Goal: Book appointment/travel/reservation

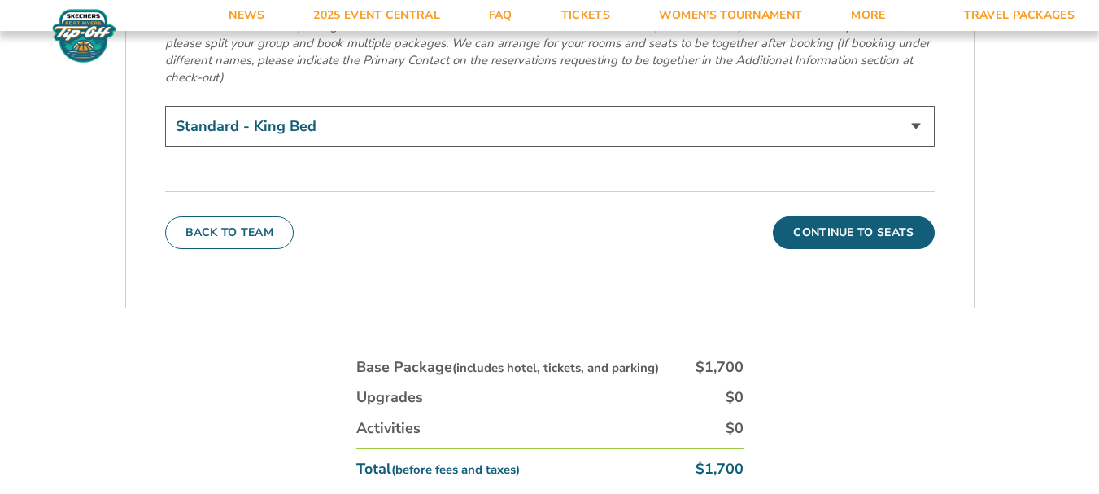
scroll to position [5696, 0]
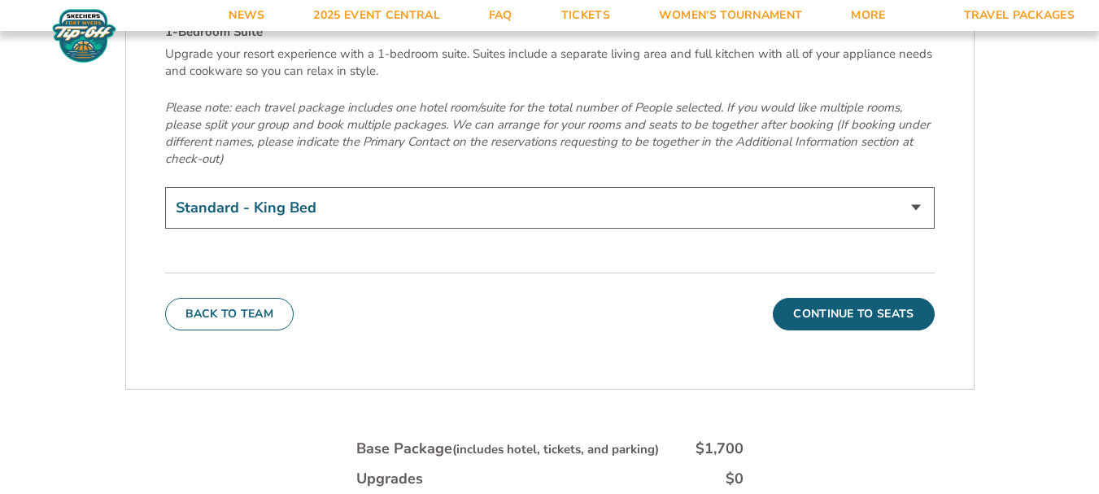
click at [915, 187] on select "Standard - King Bed Two Queen Beds - Upgrade (+$15 per night) 1-Bedroom Suite (…" at bounding box center [550, 208] width 770 height 42
select select "1-Bedroom Suite"
click at [165, 187] on select "Standard - King Bed Two Queen Beds - Upgrade (+$15 per night) 1-Bedroom Suite (…" at bounding box center [550, 208] width 770 height 42
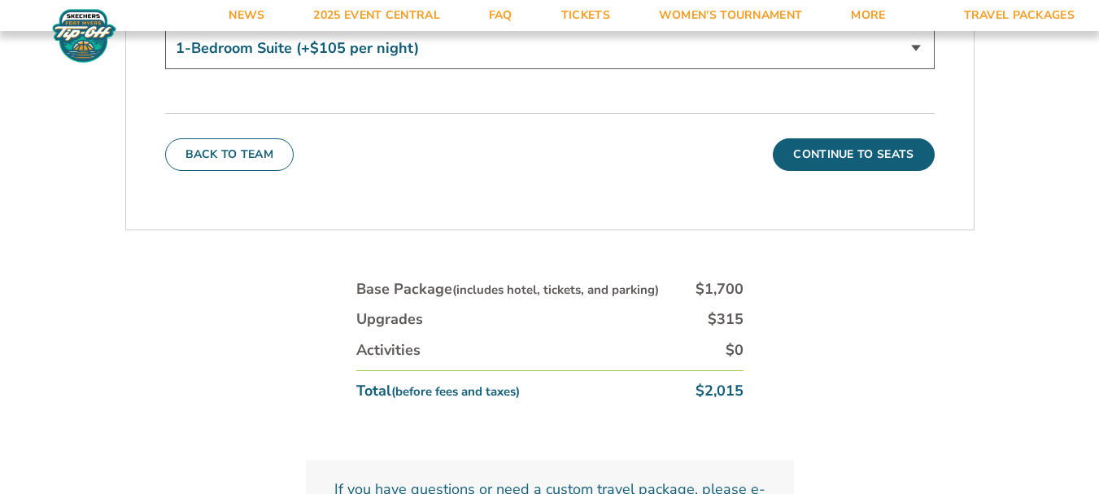
scroll to position [5944, 0]
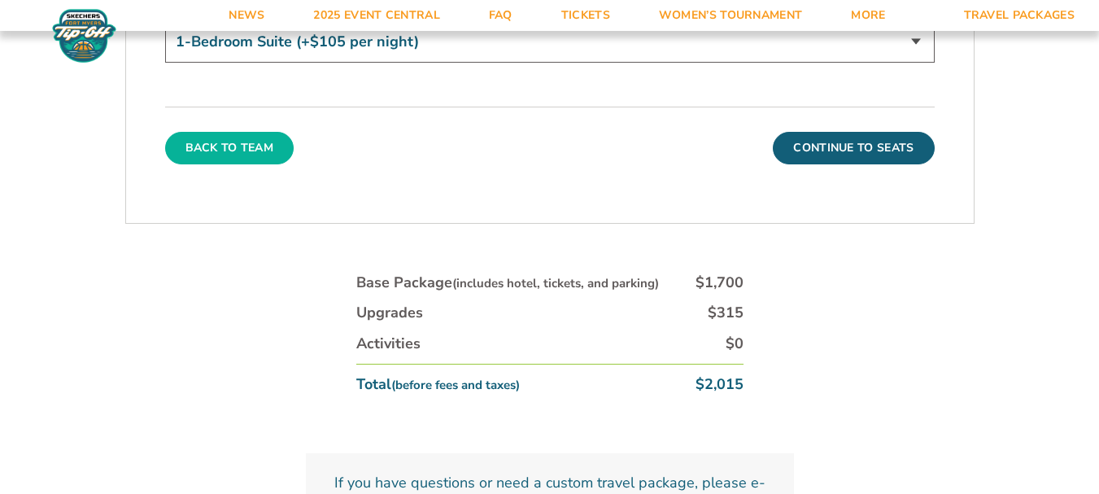
click at [206, 132] on button "Back To Team" at bounding box center [229, 148] width 129 height 33
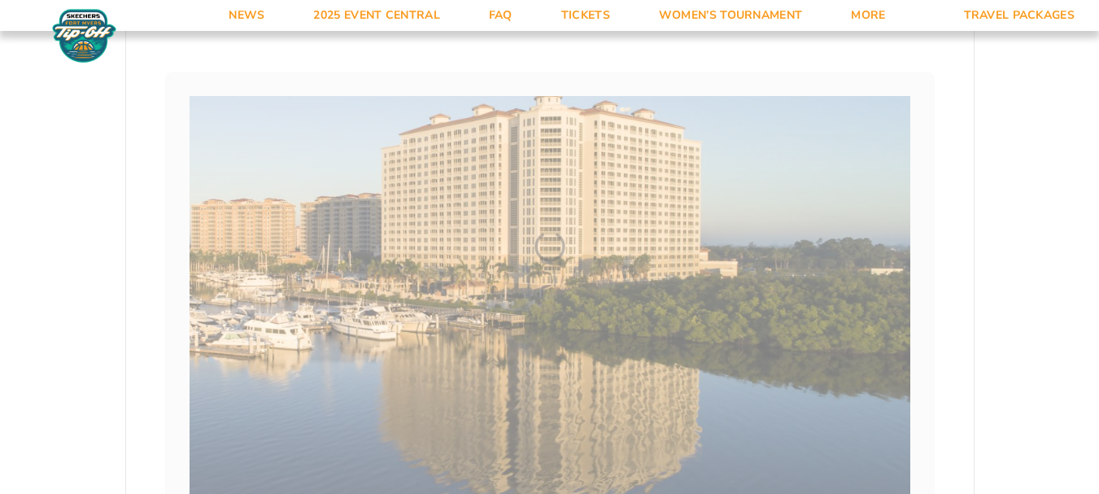
scroll to position [233, 0]
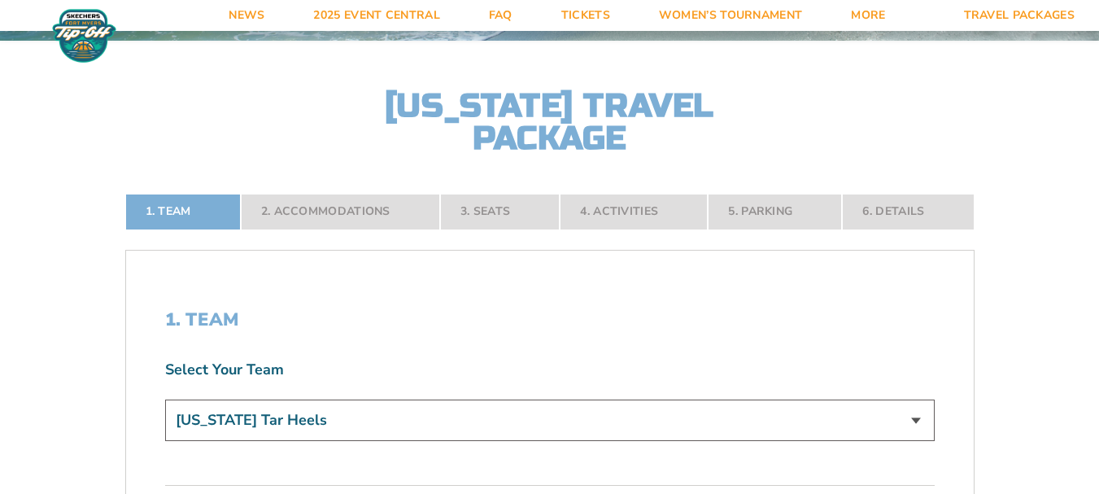
click at [506, 212] on nav "1. Team 2. Accommodations 3. Seats 4. Activities 5. Parking 6. Details" at bounding box center [550, 212] width 850 height 36
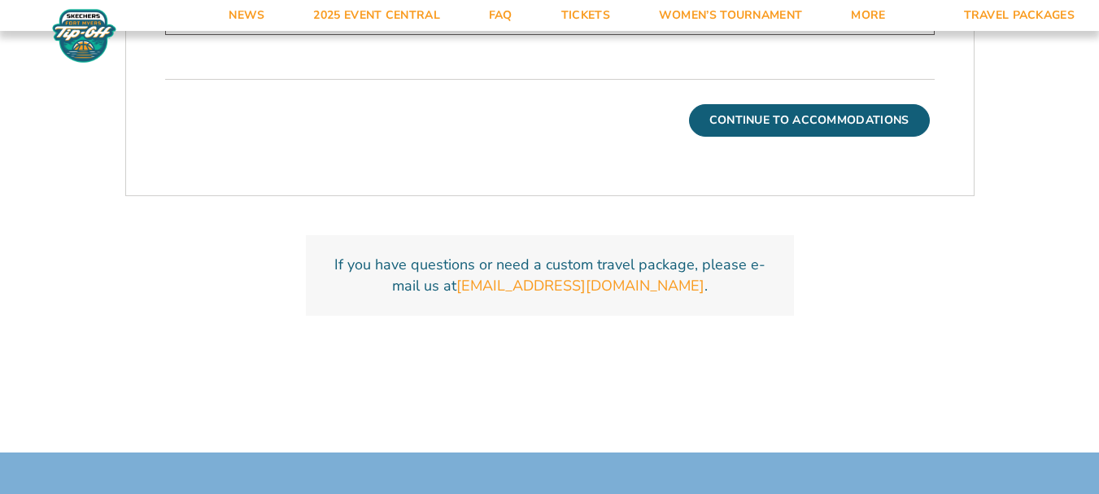
scroll to position [640, 0]
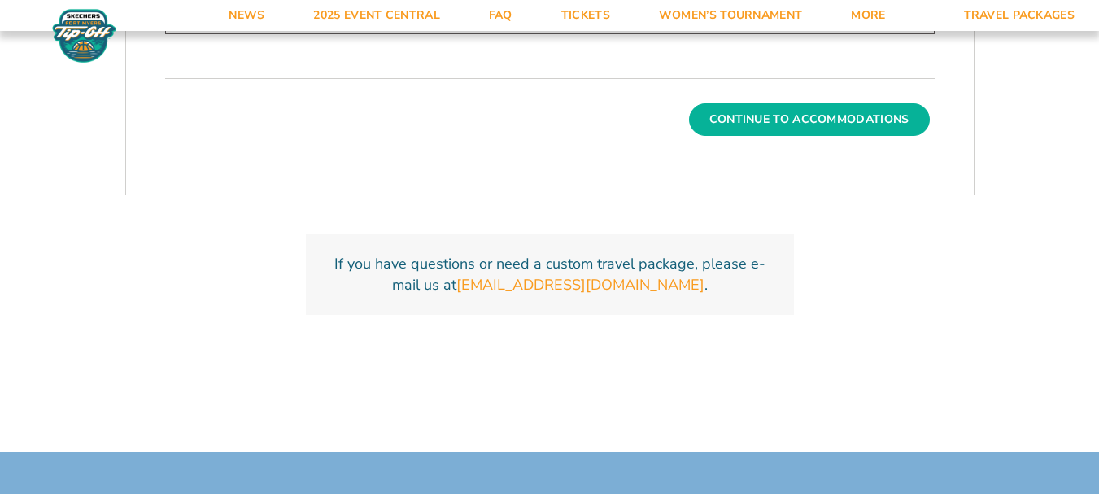
click at [757, 125] on button "Continue To Accommodations" at bounding box center [809, 119] width 241 height 33
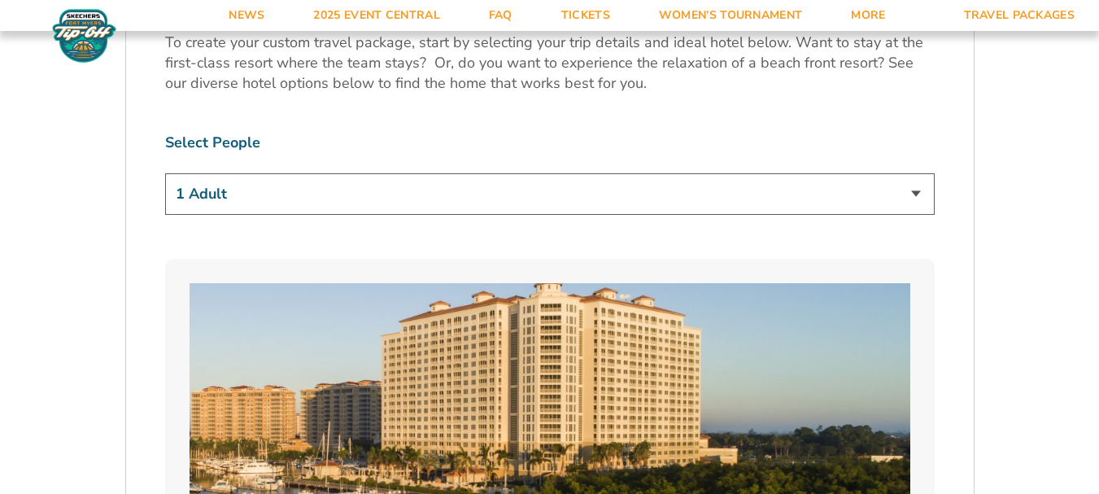
scroll to position [965, 0]
click at [919, 194] on select "1 Adult 2 Adults 3 Adults 4 Adults 2 Adults + 1 Child 2 Adults + 2 Children 2 A…" at bounding box center [550, 195] width 770 height 42
select select "2 Adults"
click at [165, 174] on select "1 Adult 2 Adults 3 Adults 4 Adults 2 Adults + 1 Child 2 Adults + 2 Children 2 A…" at bounding box center [550, 195] width 770 height 42
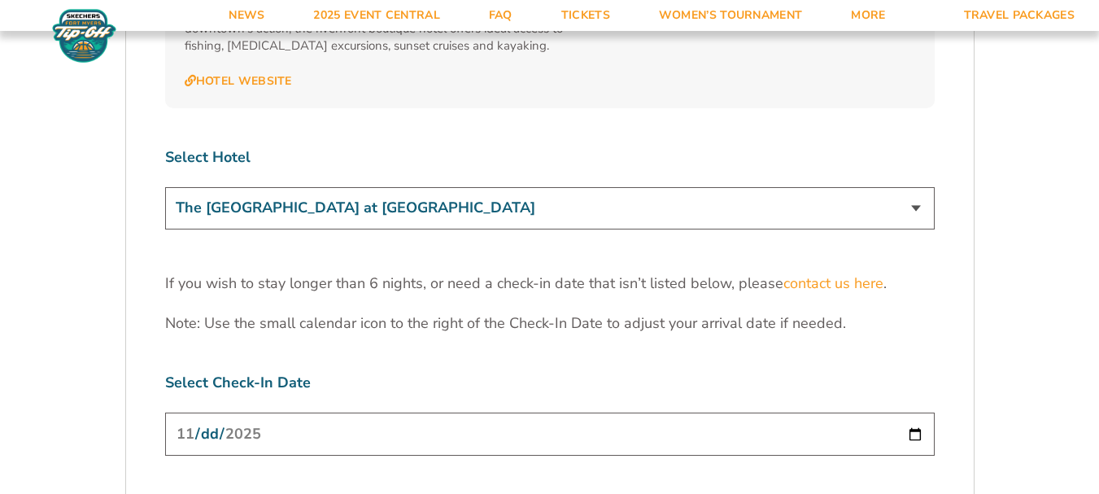
scroll to position [4953, 0]
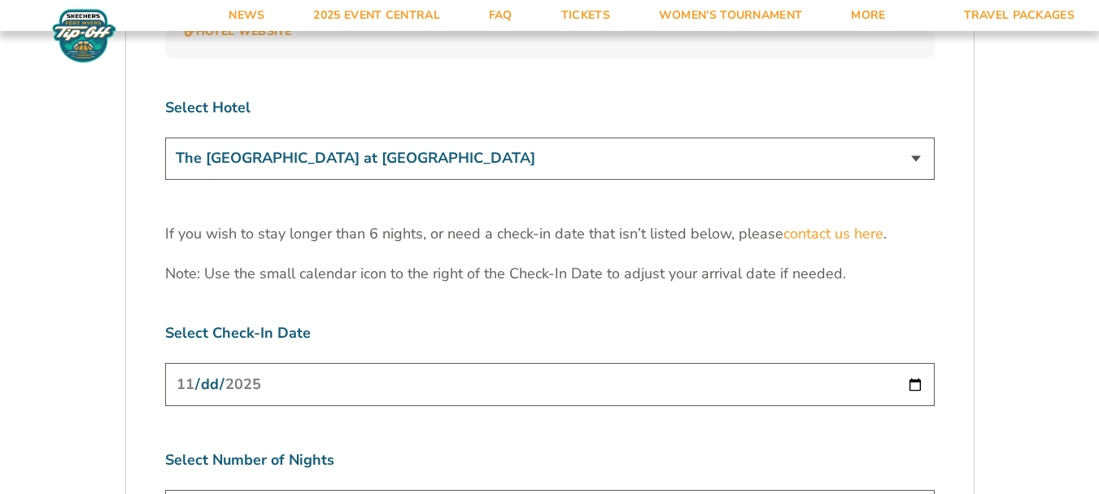
click at [915, 363] on input "[DATE]" at bounding box center [550, 384] width 770 height 43
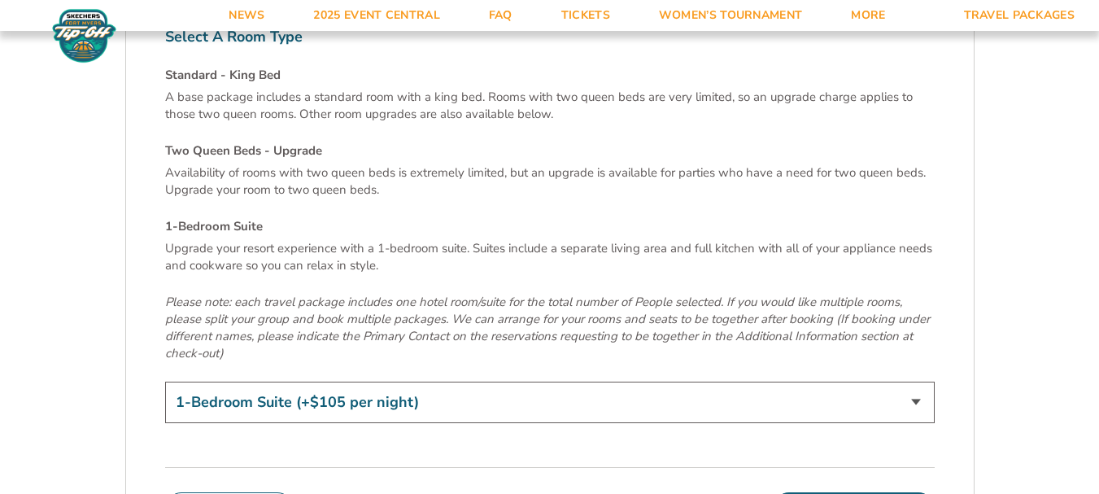
scroll to position [5604, 0]
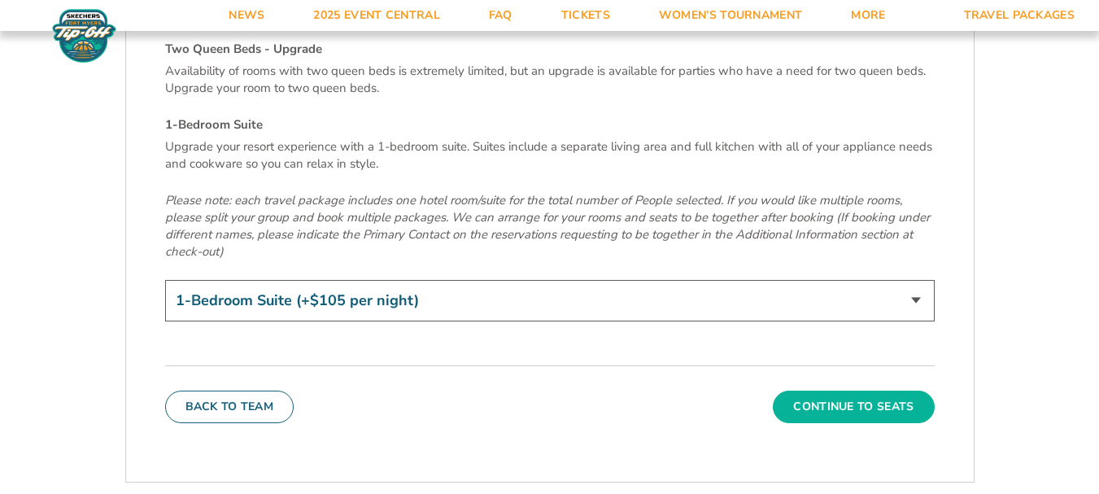
click at [839, 391] on button "Continue To Seats" at bounding box center [853, 407] width 161 height 33
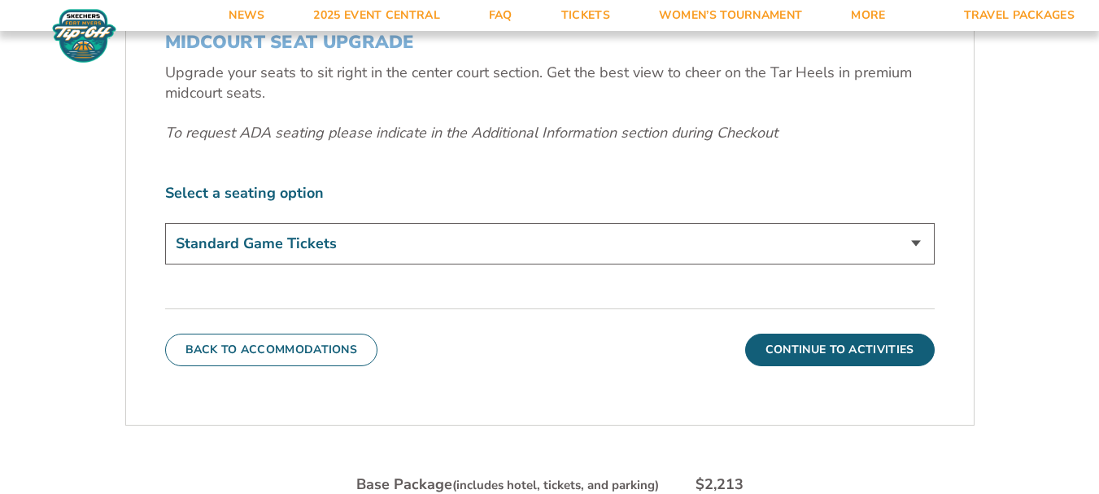
scroll to position [640, 0]
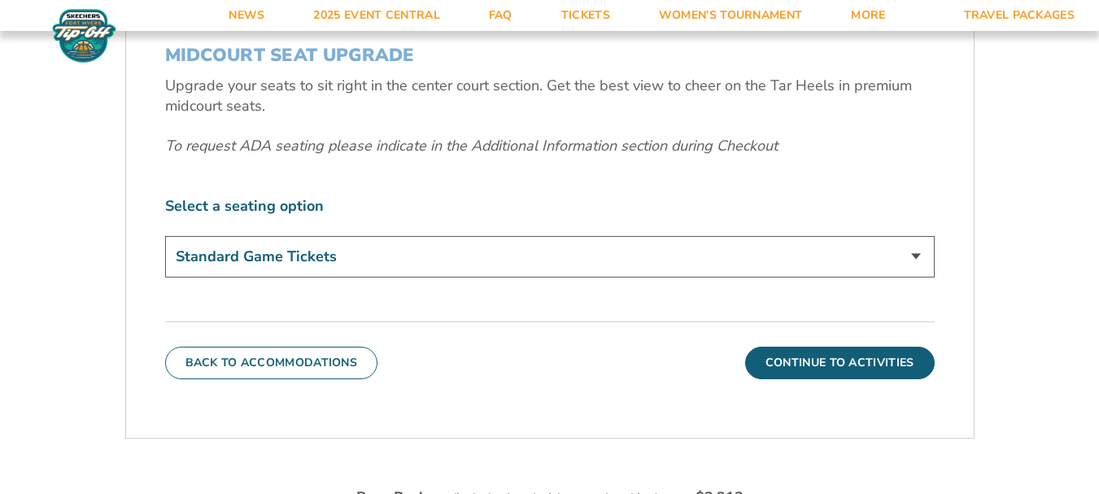
click at [912, 253] on select "Standard Game Tickets Midcourt Seat Upgrade (+$140 per person)" at bounding box center [550, 257] width 770 height 42
select select "Midcourt Seat Upgrade"
click at [165, 236] on select "Standard Game Tickets Midcourt Seat Upgrade (+$140 per person)" at bounding box center [550, 257] width 770 height 42
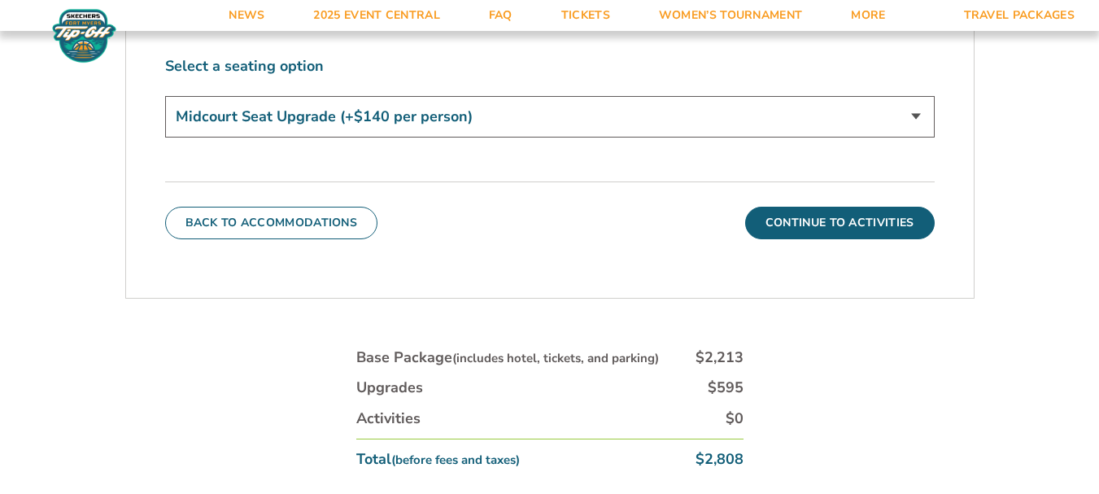
scroll to position [802, 0]
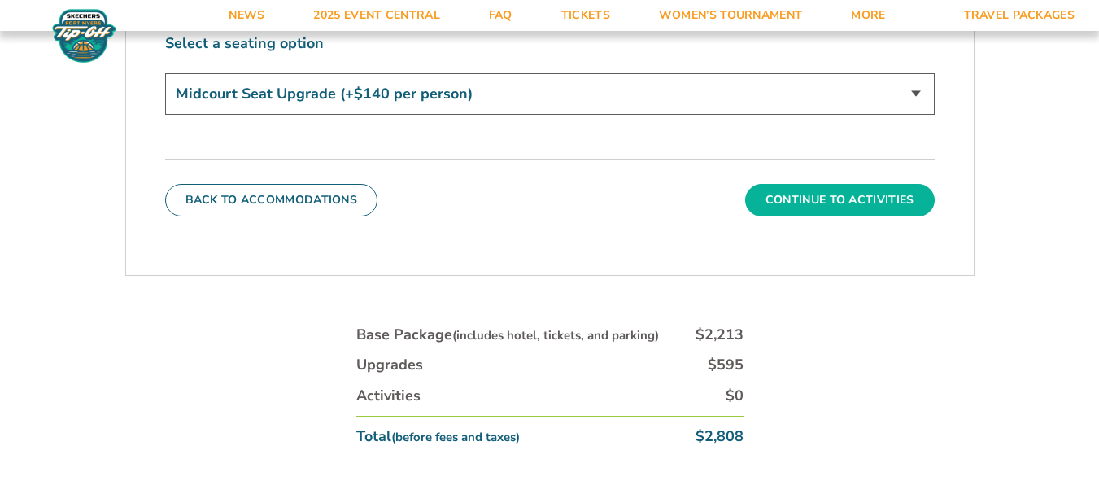
click at [829, 198] on button "Continue To Activities" at bounding box center [840, 200] width 190 height 33
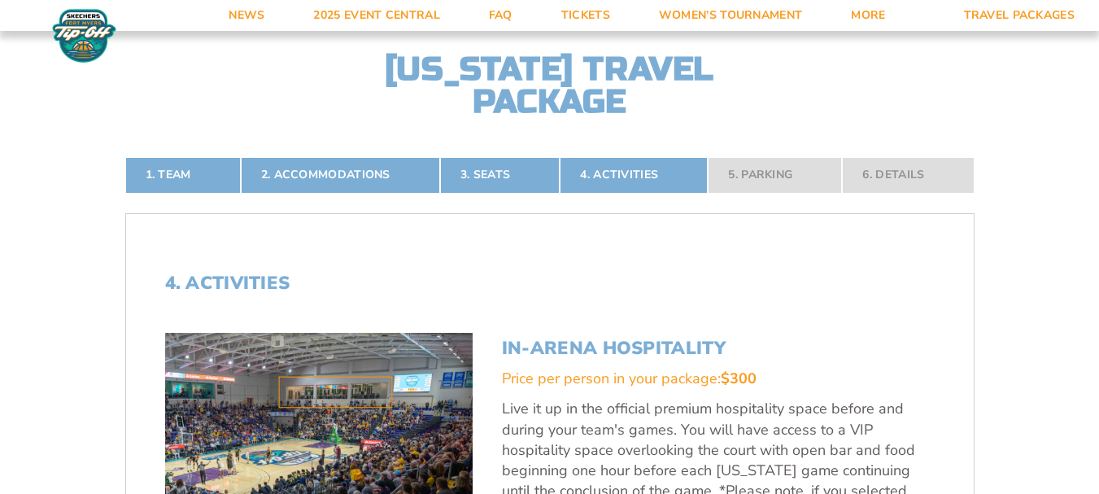
scroll to position [233, 0]
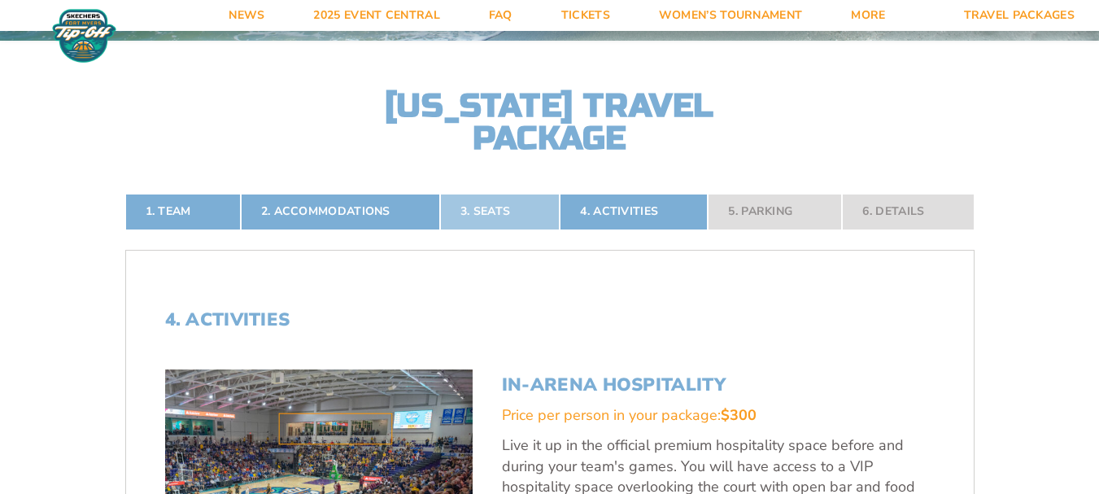
click at [507, 210] on link "3. Seats" at bounding box center [500, 212] width 120 height 36
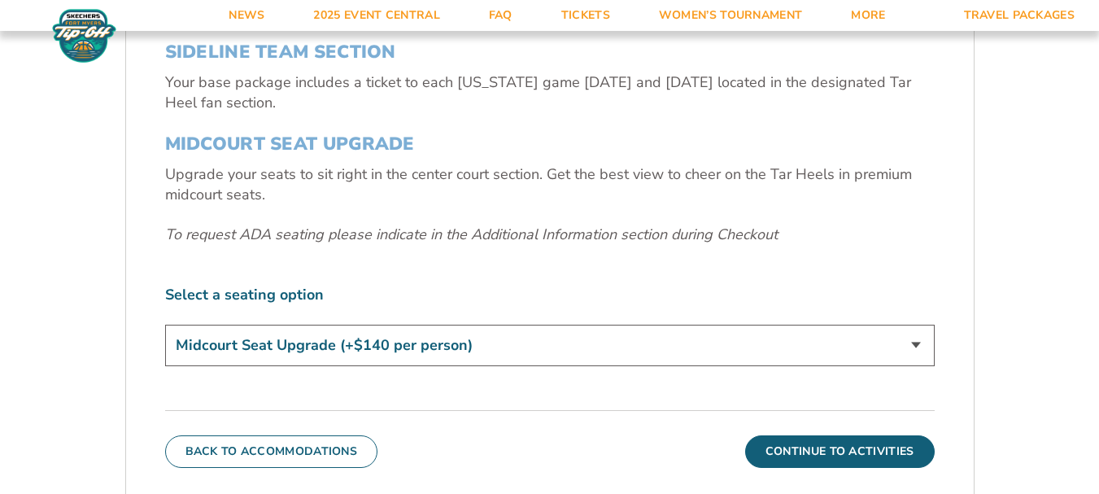
scroll to position [558, 0]
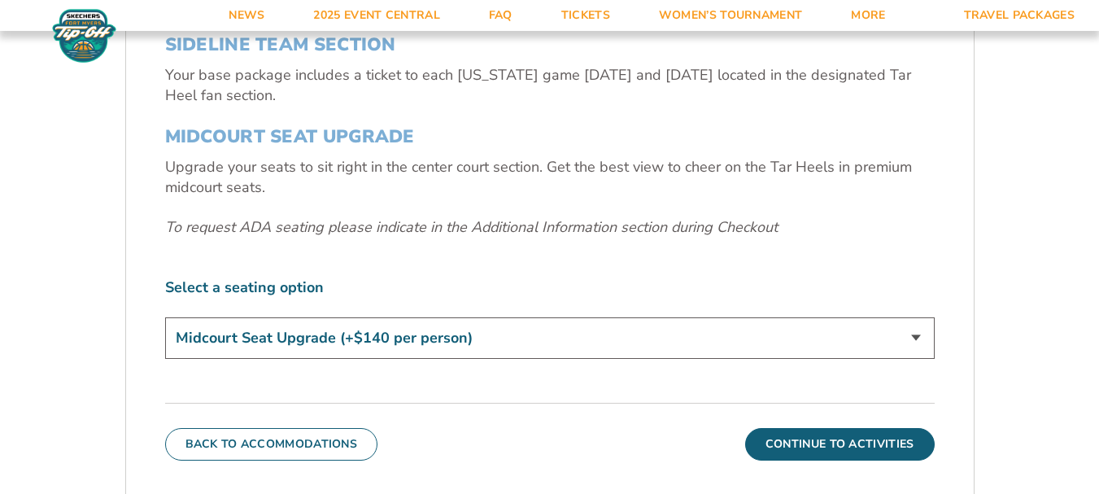
click at [916, 334] on select "Standard Game Tickets Midcourt Seat Upgrade (+$140 per person)" at bounding box center [550, 338] width 770 height 42
click at [165, 317] on select "Standard Game Tickets Midcourt Seat Upgrade (+$140 per person)" at bounding box center [550, 338] width 770 height 42
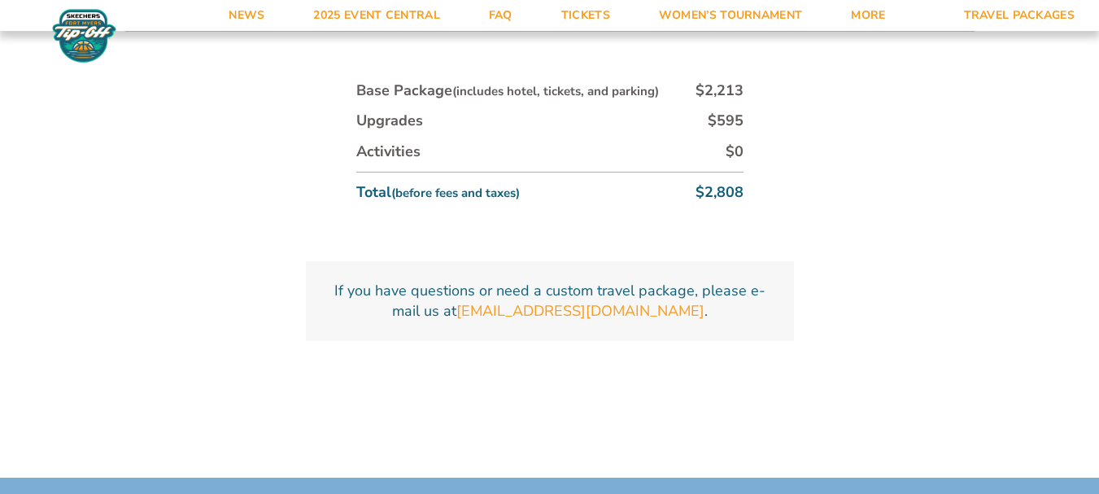
scroll to position [884, 0]
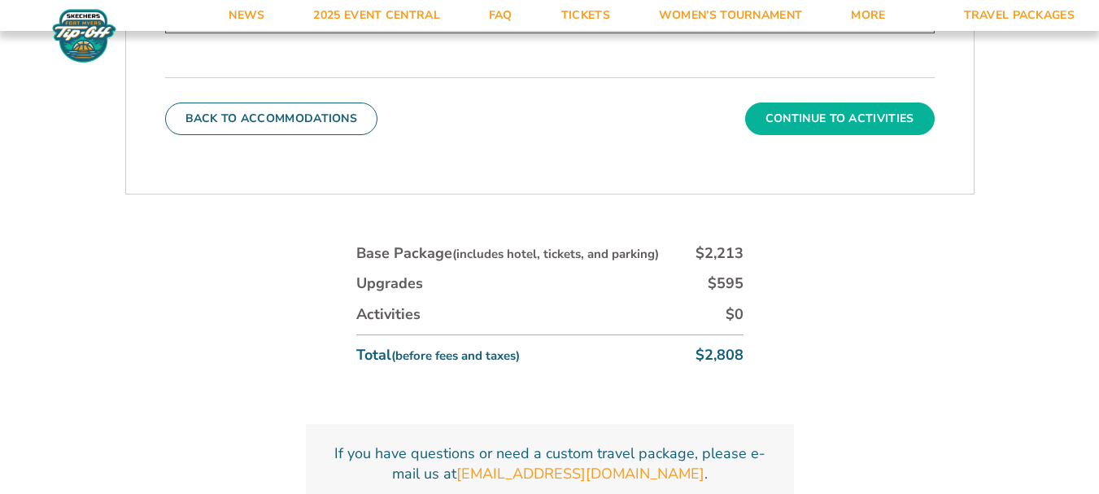
click at [856, 122] on button "Continue To Activities" at bounding box center [840, 119] width 190 height 33
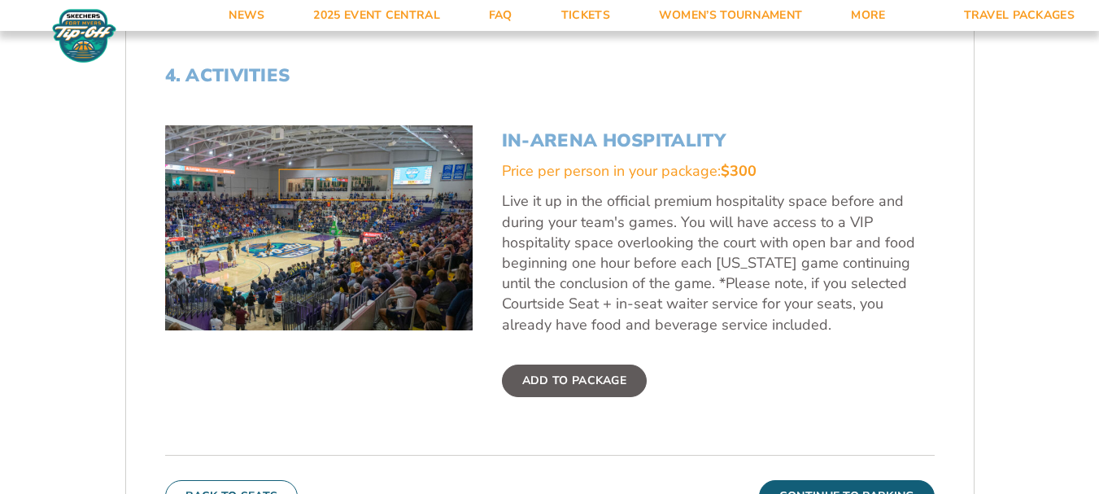
scroll to position [640, 0]
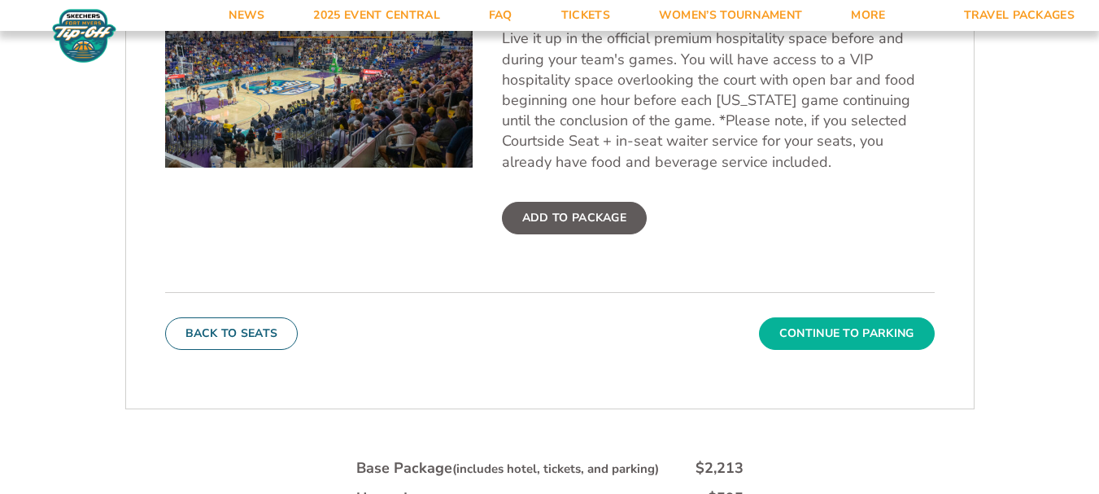
click at [832, 338] on button "Continue To Parking" at bounding box center [847, 333] width 176 height 33
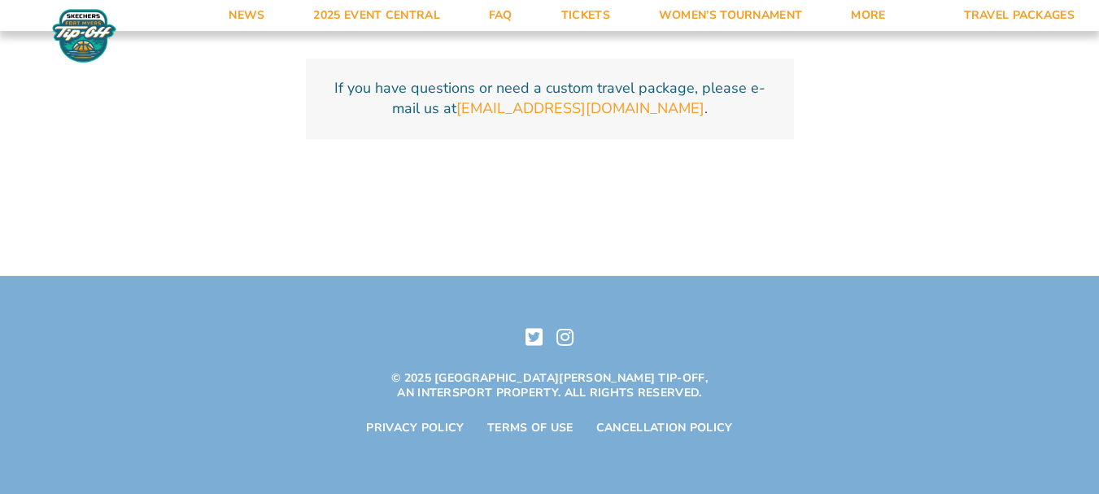
scroll to position [736, 0]
